Goal: Task Accomplishment & Management: Complete application form

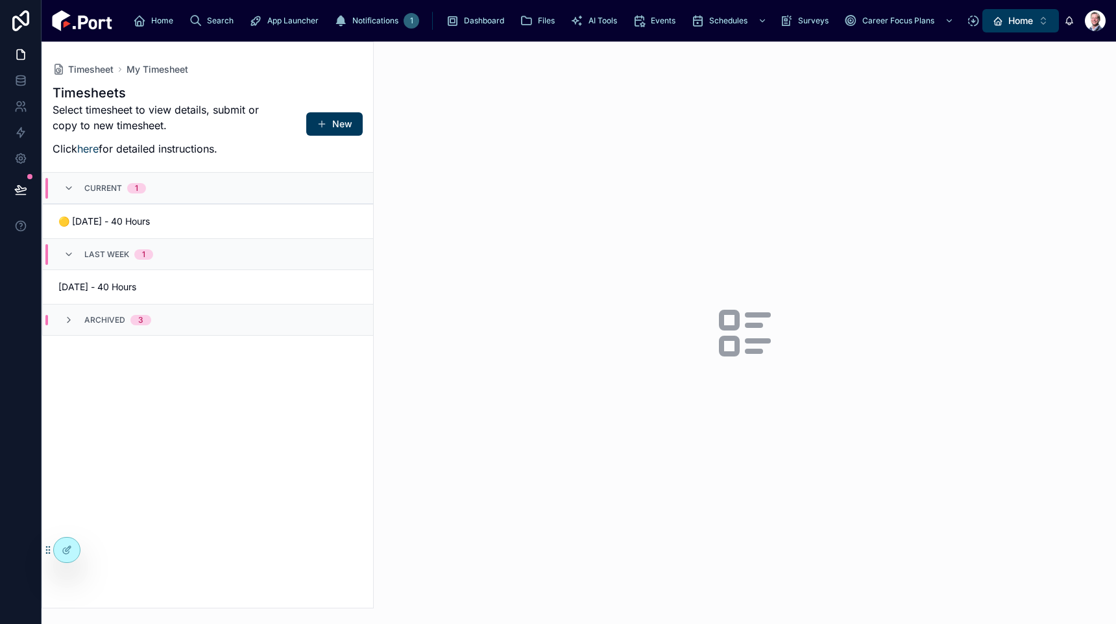
click at [223, 223] on div "🟡 [DATE] - 40 Hours" at bounding box center [207, 221] width 299 height 13
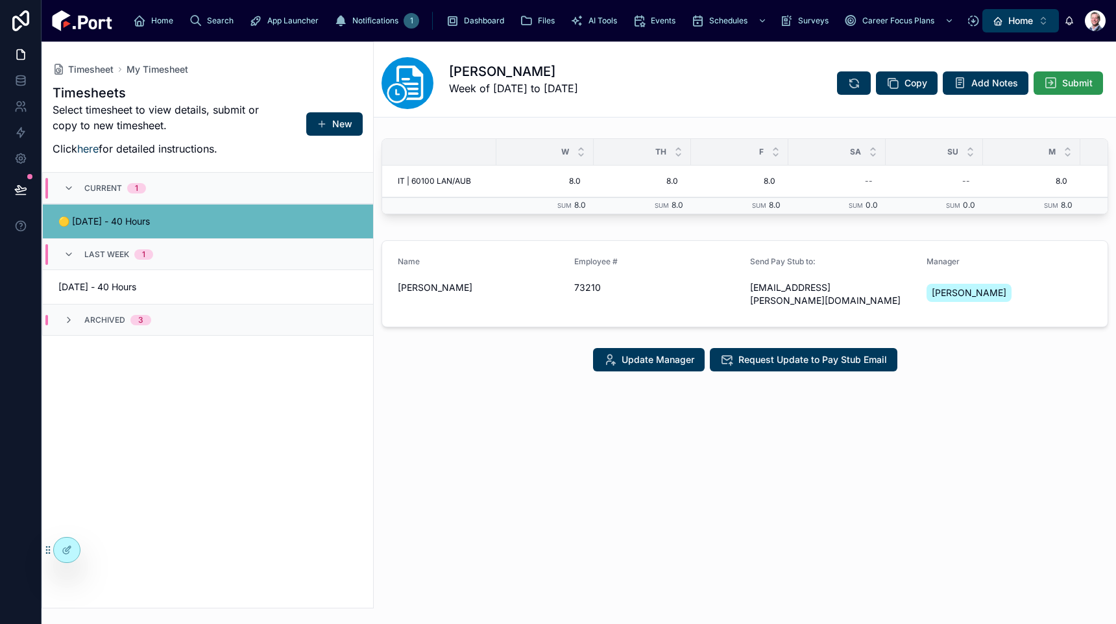
click at [1076, 86] on span "Submit" at bounding box center [1077, 83] width 30 height 13
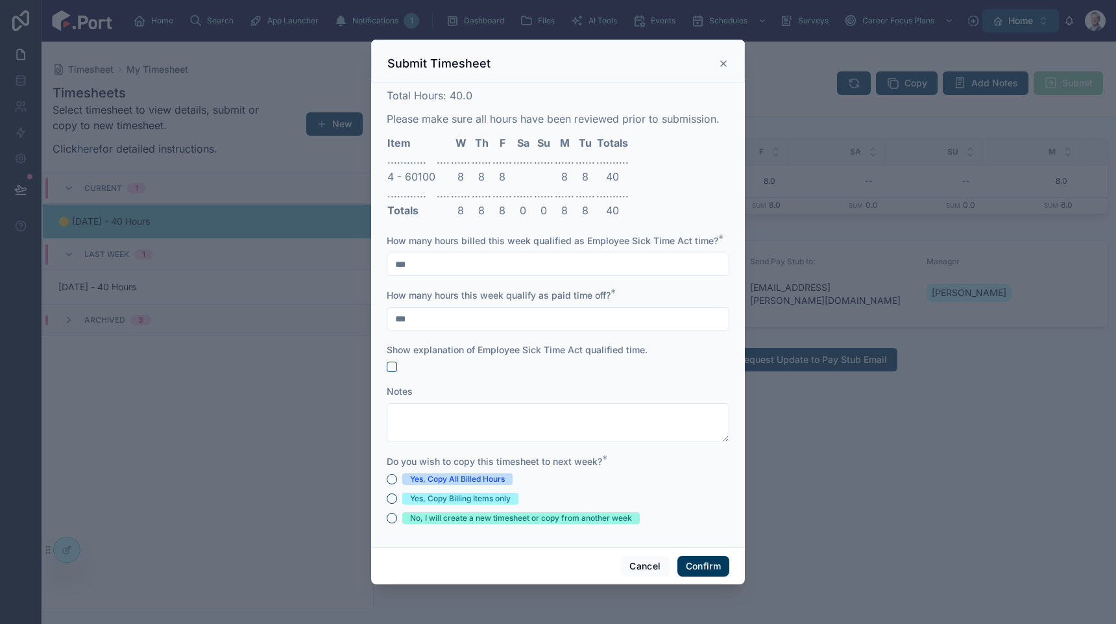
click at [483, 479] on div "Yes, Copy All Billed Hours" at bounding box center [457, 479] width 95 height 12
click at [397, 479] on button "Yes, Copy All Billed Hours" at bounding box center [392, 479] width 10 height 10
click at [700, 564] on button "Confirm" at bounding box center [703, 565] width 52 height 21
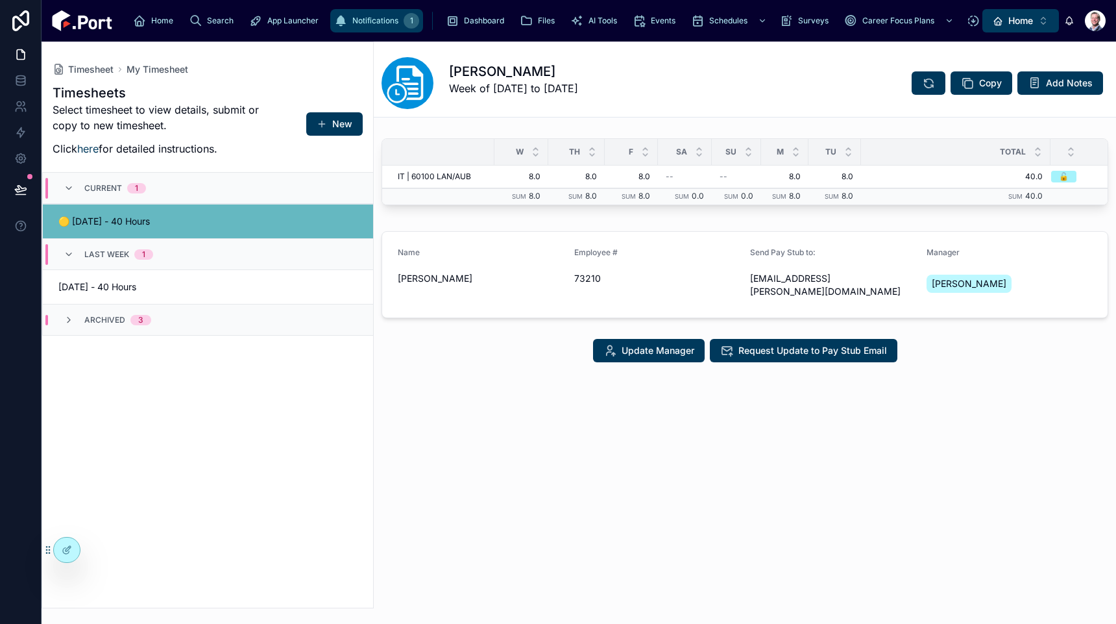
click at [404, 19] on div "1" at bounding box center [412, 21] width 16 height 16
